Goal: Task Accomplishment & Management: Manage account settings

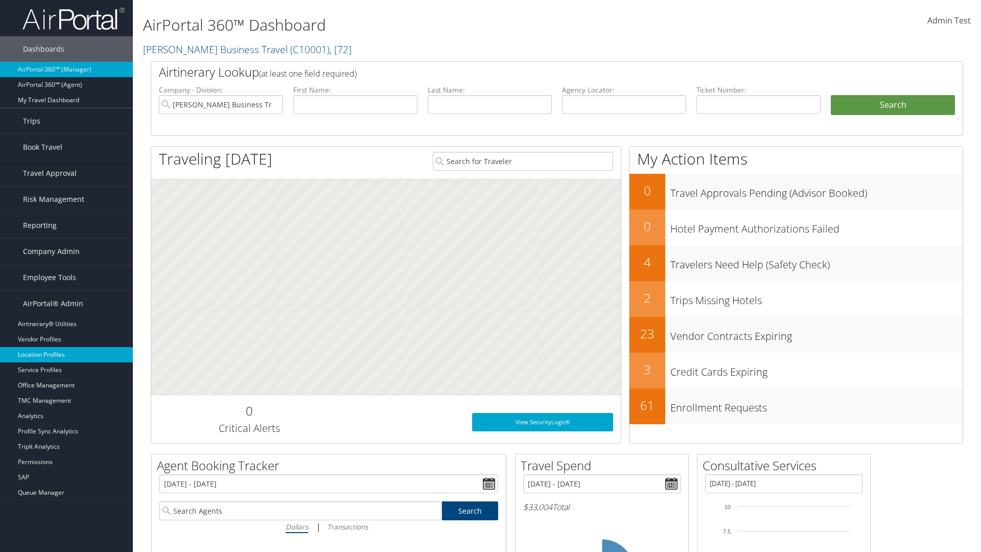
click at [66, 354] on link "Location Profiles" at bounding box center [66, 354] width 133 height 15
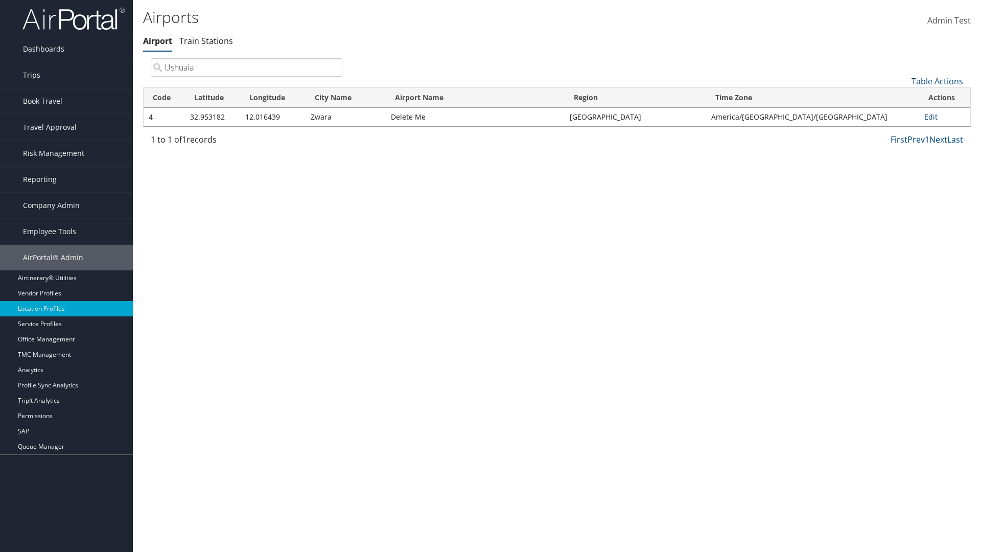
type input "Ushuaia"
click at [927, 116] on link "Edit" at bounding box center [930, 117] width 13 height 10
select select "26656"
select select "69"
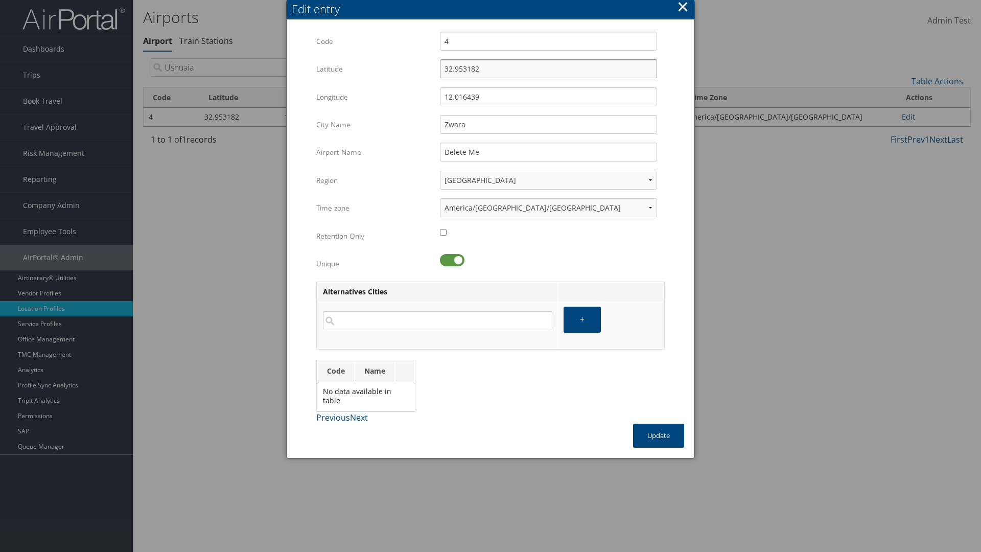
click at [548, 68] on input "32.953182" at bounding box center [548, 68] width 217 height 19
type input "95.323182"
click at [548, 97] on input "12.016439" at bounding box center [548, 96] width 217 height 19
type input "16.120439"
click at [548, 124] on input "Zwara" at bounding box center [548, 124] width 217 height 19
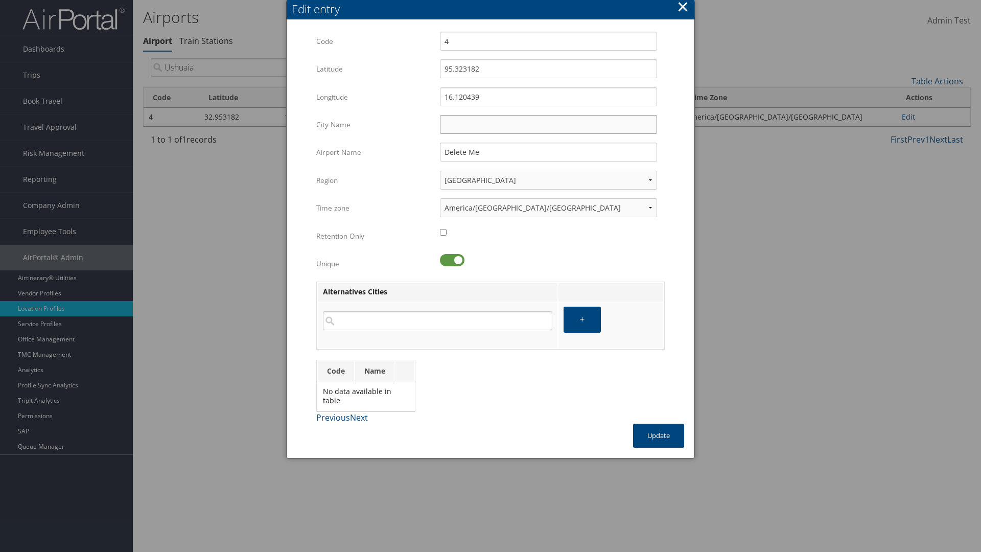
type input "Zwara"
click at [658, 435] on button "Update" at bounding box center [658, 435] width 51 height 24
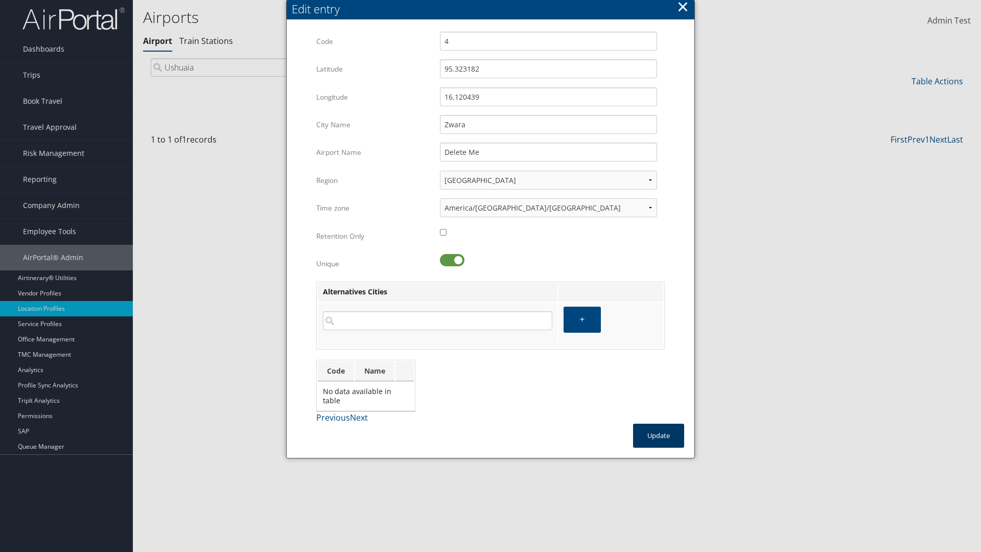
type input "Zwara"
